Goal: Find specific page/section: Find specific page/section

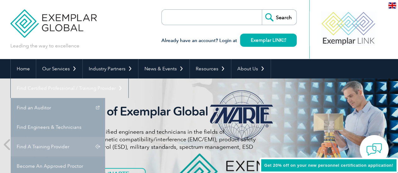
click at [105, 137] on link "Find A Training Provider" at bounding box center [58, 146] width 94 height 19
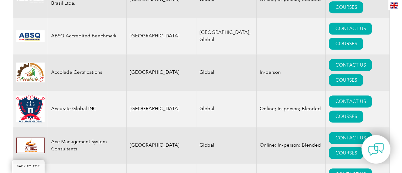
scroll to position [347, 0]
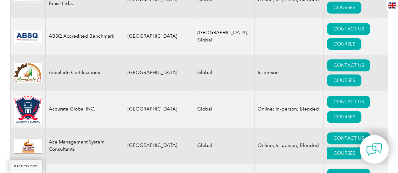
click at [358, 147] on link "COURSES" at bounding box center [344, 153] width 34 height 12
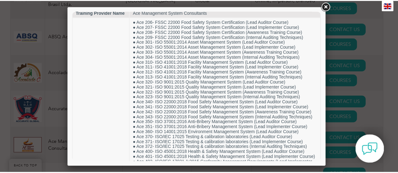
scroll to position [0, 0]
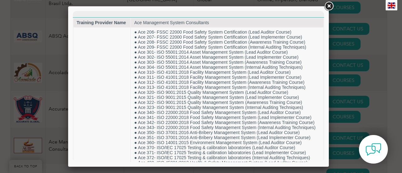
click at [329, 9] on link at bounding box center [328, 6] width 11 height 11
